Goal: Ask a question

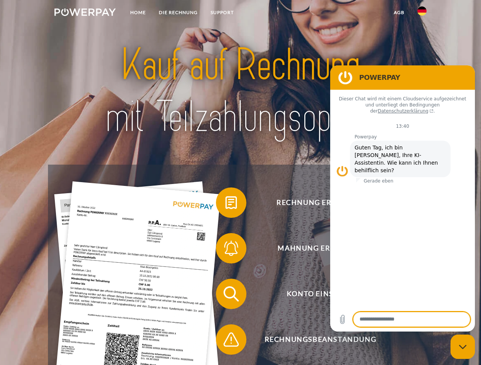
click at [85, 13] on img at bounding box center [84, 12] width 61 height 8
click at [422, 13] on img at bounding box center [421, 10] width 9 height 9
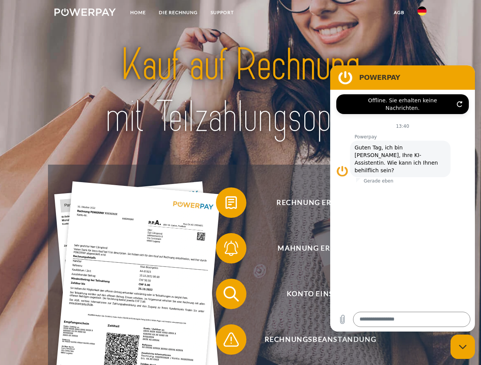
click at [398, 13] on link "agb" at bounding box center [399, 13] width 24 height 14
click at [225, 204] on span at bounding box center [220, 203] width 38 height 38
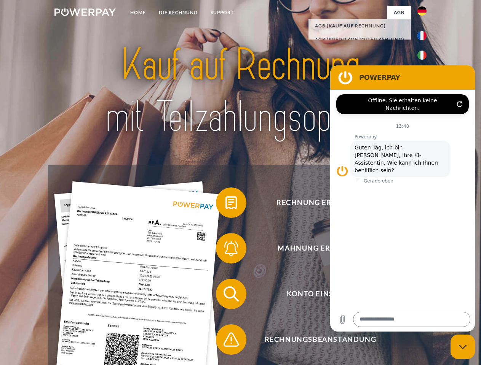
click at [225, 250] on span at bounding box center [220, 248] width 38 height 38
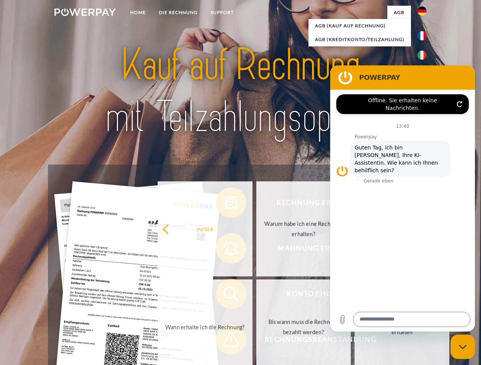
click at [256, 296] on link "Bis wann muss die Rechnung bezahlt werden?" at bounding box center [303, 327] width 95 height 95
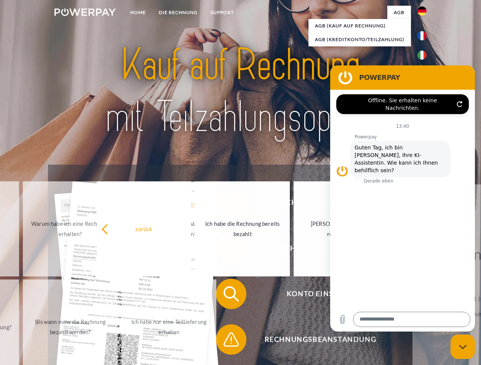
click at [225, 341] on span at bounding box center [220, 340] width 38 height 38
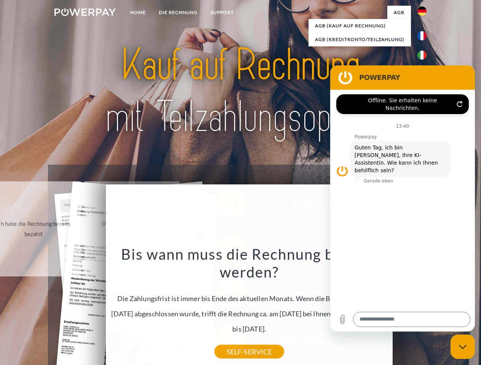
click at [462, 347] on icon "Messaging-Fenster schließen" at bounding box center [463, 347] width 8 height 5
type textarea "*"
